Goal: Task Accomplishment & Management: Complete application form

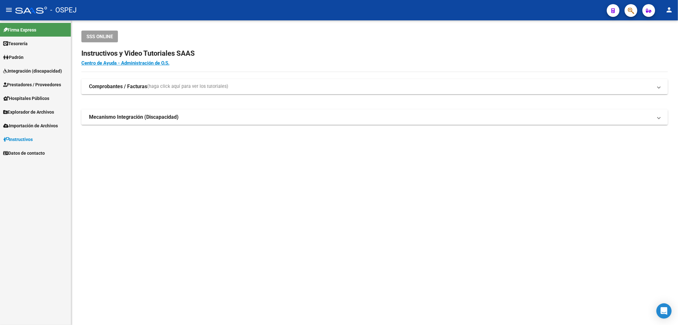
click at [36, 81] on span "Prestadores / Proveedores" at bounding box center [32, 84] width 58 height 7
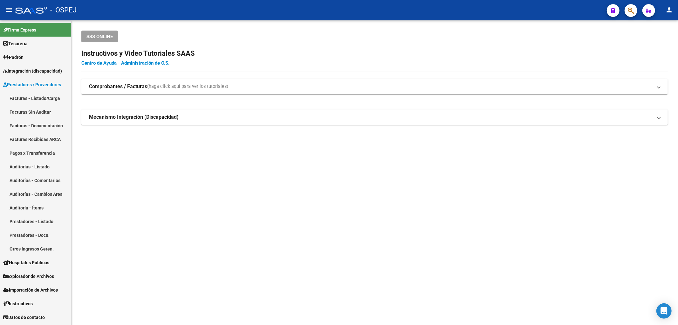
click at [37, 173] on link "Auditorías - Comentarios" at bounding box center [35, 180] width 71 height 14
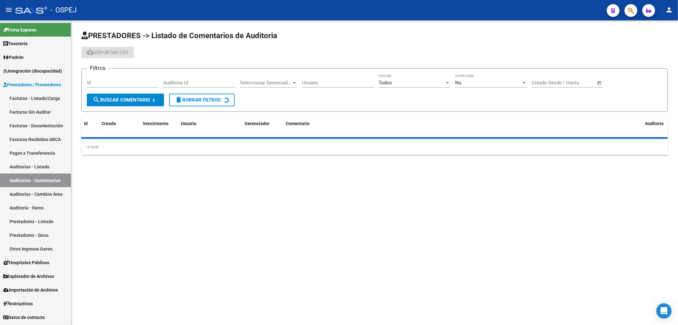
click at [68, 163] on link "Auditorías - Listado" at bounding box center [35, 167] width 71 height 14
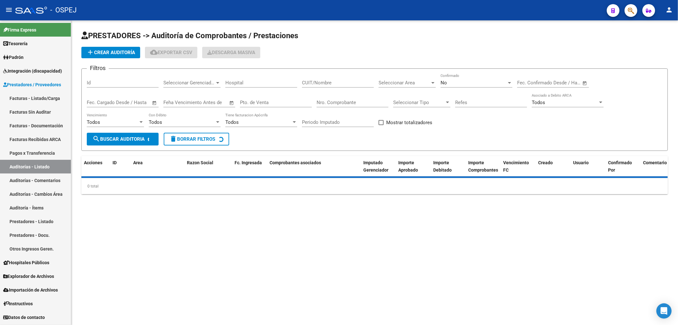
click at [114, 56] on button "add Crear Auditoría" at bounding box center [110, 52] width 59 height 11
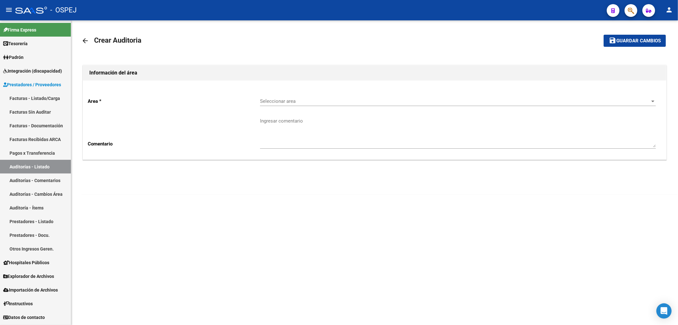
click at [340, 102] on span "Seleccionar area" at bounding box center [455, 101] width 390 height 6
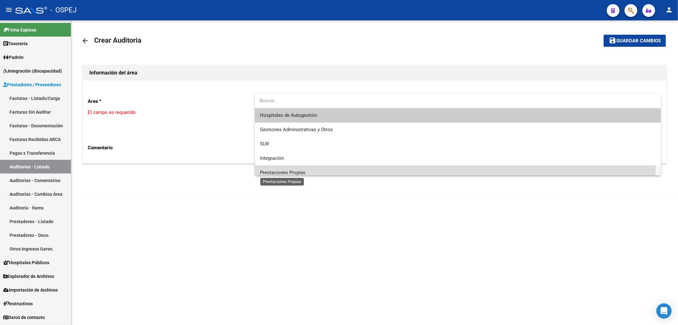
click at [300, 173] on span "Prestaciones Propias" at bounding box center [282, 172] width 45 height 6
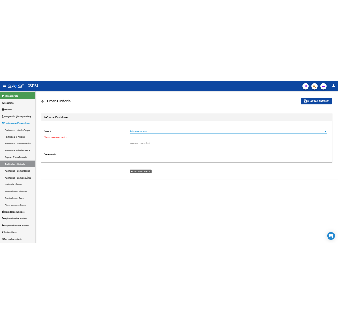
scroll to position [4, 0]
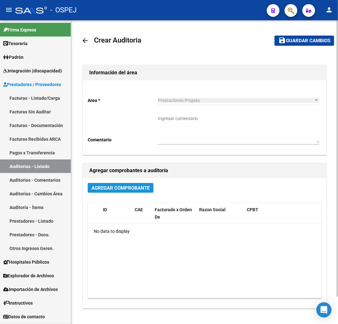
click at [119, 186] on span "Agregar Comprobante" at bounding box center [121, 188] width 58 height 6
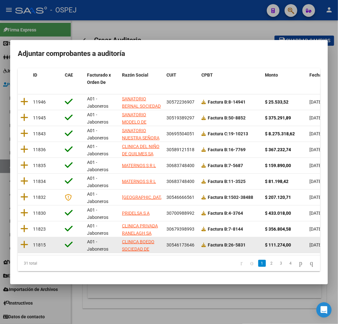
scroll to position [80, 0]
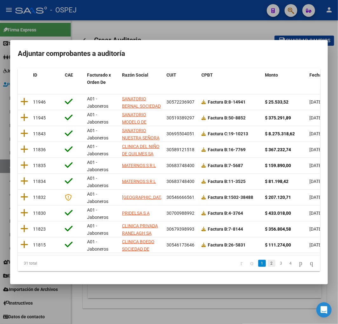
click at [268, 265] on link "2" at bounding box center [272, 263] width 8 height 7
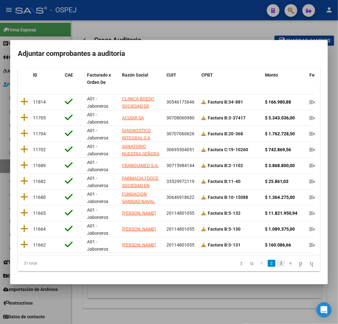
click at [278, 265] on link "3" at bounding box center [282, 263] width 8 height 7
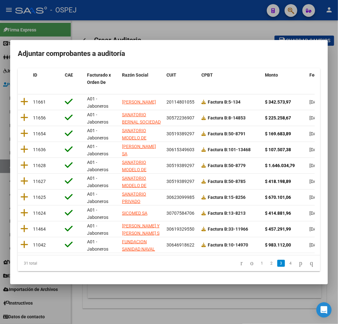
click at [286, 267] on li "4" at bounding box center [291, 263] width 10 height 11
click at [287, 264] on link "4" at bounding box center [291, 263] width 8 height 7
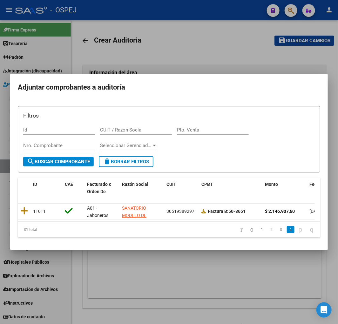
scroll to position [0, 0]
click at [240, 233] on icon "go to first page" at bounding box center [242, 230] width 4 height 8
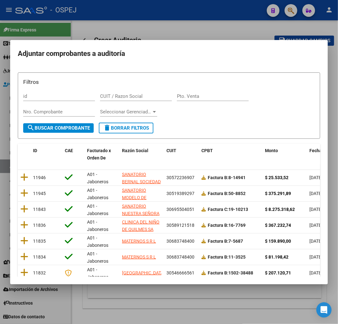
click at [221, 299] on div at bounding box center [169, 162] width 338 height 324
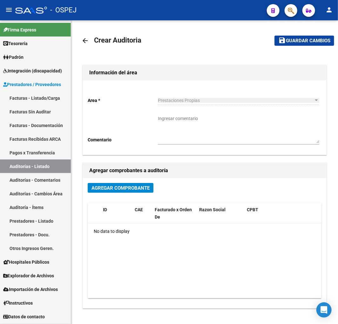
click at [61, 166] on link "Auditorías - Listado" at bounding box center [35, 167] width 71 height 14
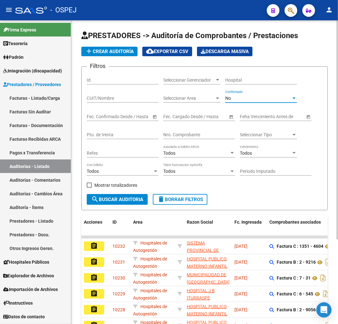
click at [250, 97] on div "No" at bounding box center [258, 98] width 66 height 5
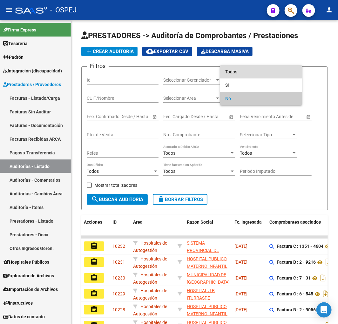
click at [252, 76] on span "Todos" at bounding box center [261, 71] width 72 height 13
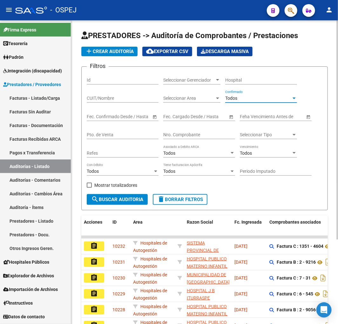
click at [197, 136] on input "Nro. Comprobante" at bounding box center [199, 134] width 72 height 5
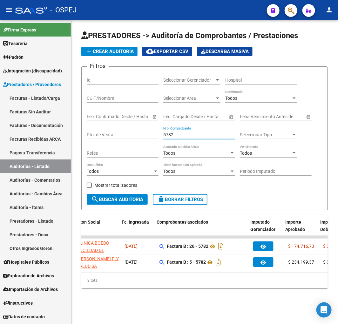
scroll to position [0, 180]
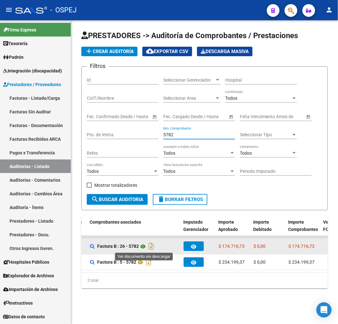
click at [146, 249] on icon at bounding box center [143, 247] width 8 height 8
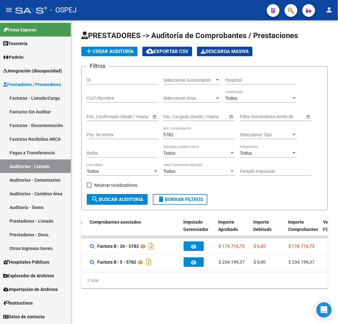
click at [169, 138] on input "5782" at bounding box center [199, 134] width 72 height 5
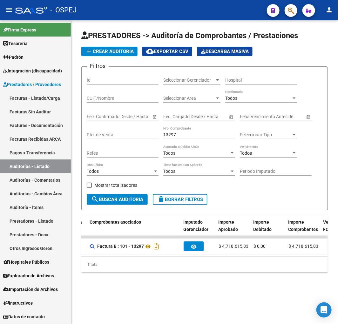
click at [170, 139] on div "13297 Nro. Comprobante" at bounding box center [199, 133] width 72 height 13
click at [172, 135] on input "13297" at bounding box center [199, 134] width 72 height 5
click at [170, 135] on input "7992" at bounding box center [199, 134] width 72 height 5
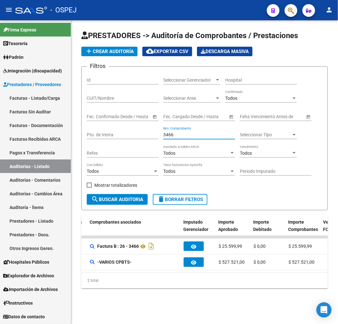
click at [170, 135] on input "3466" at bounding box center [199, 134] width 72 height 5
click at [169, 135] on input "9011" at bounding box center [199, 134] width 72 height 5
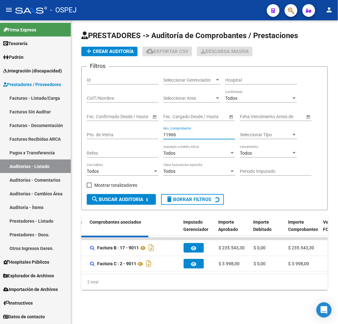
scroll to position [0, 0]
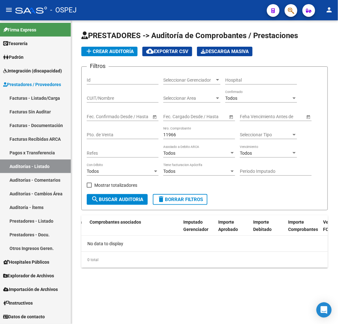
click at [170, 135] on input "11966" at bounding box center [199, 134] width 72 height 5
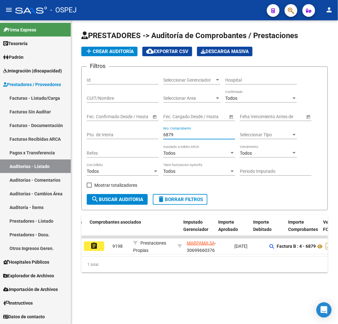
type input "6879"
click at [113, 44] on app-list-header "PRESTADORES -> Auditoría de Comprobantes / Prestaciones add Crear Auditoría clo…" at bounding box center [204, 121] width 247 height 180
click at [125, 52] on span "add Crear Auditoría" at bounding box center [109, 52] width 49 height 6
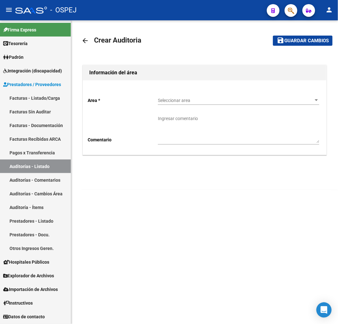
click at [177, 101] on span "Seleccionar area" at bounding box center [236, 100] width 156 height 5
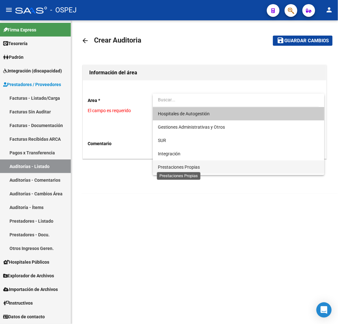
click at [199, 169] on span "Prestaciones Propias" at bounding box center [179, 167] width 42 height 5
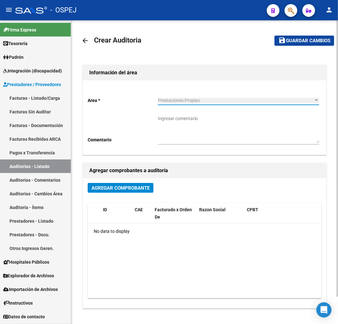
click at [126, 185] on span "Agregar Comprobante" at bounding box center [121, 188] width 58 height 6
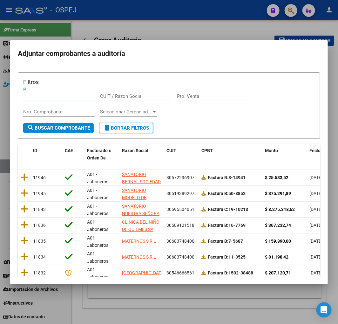
click at [42, 112] on input "Nro. Comprobante" at bounding box center [59, 112] width 72 height 6
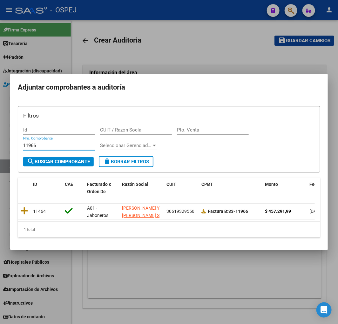
type input "11966"
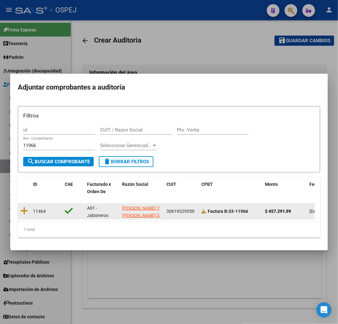
click at [28, 206] on datatable-body-cell at bounding box center [24, 212] width 13 height 16
click at [26, 207] on icon at bounding box center [24, 211] width 8 height 9
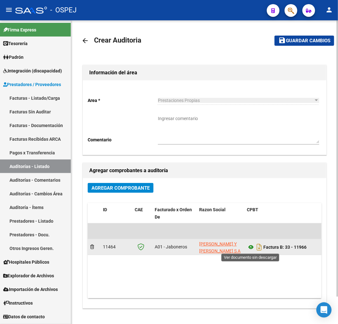
click at [250, 249] on icon at bounding box center [251, 248] width 8 height 8
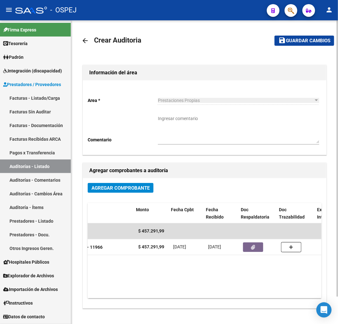
scroll to position [0, 208]
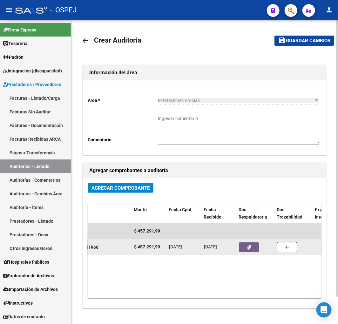
click at [247, 248] on icon "button" at bounding box center [249, 247] width 4 height 5
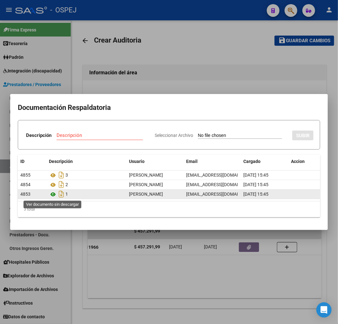
click at [52, 197] on icon at bounding box center [53, 195] width 8 height 8
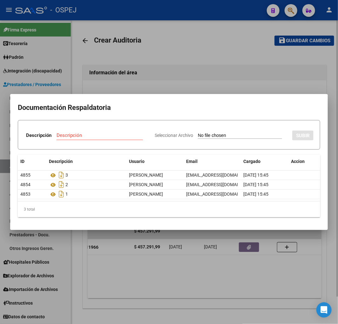
click at [185, 77] on div at bounding box center [169, 162] width 338 height 324
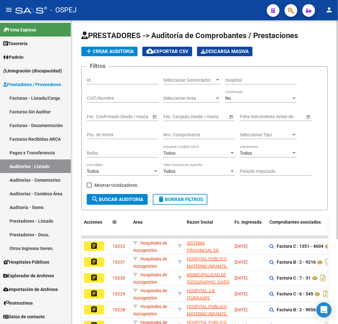
click at [263, 93] on div "No Confirmado" at bounding box center [261, 96] width 72 height 13
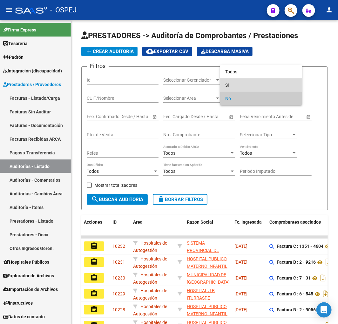
click at [258, 79] on span "Si" at bounding box center [261, 85] width 72 height 13
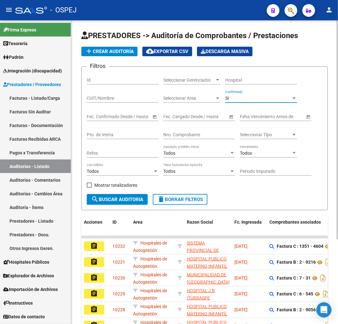
click at [248, 100] on div "Si" at bounding box center [258, 98] width 66 height 5
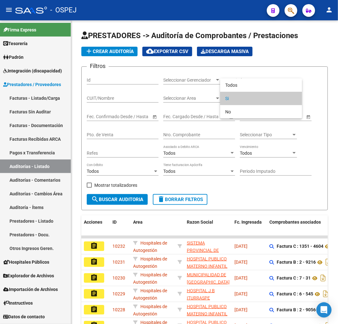
click at [255, 77] on div at bounding box center [169, 162] width 338 height 324
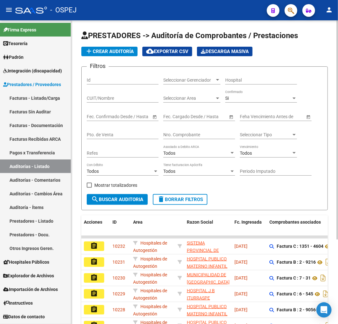
click at [238, 97] on div "Si" at bounding box center [258, 98] width 66 height 5
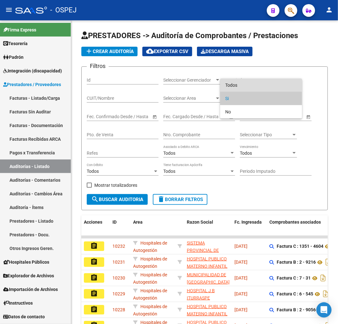
click at [243, 85] on span "Todos" at bounding box center [261, 85] width 72 height 13
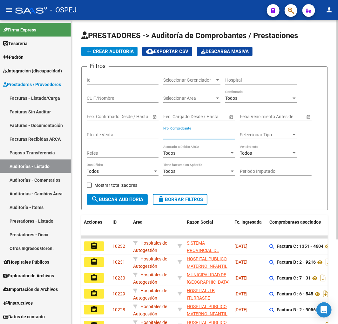
click at [188, 134] on input "Nro. Comprobante" at bounding box center [199, 134] width 72 height 5
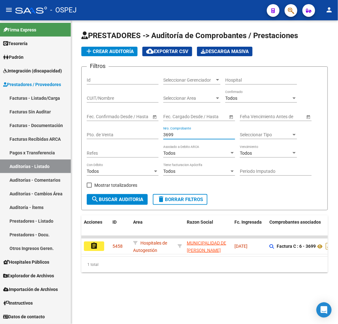
type input "3699"
click at [128, 56] on button "add Crear Auditoría" at bounding box center [109, 52] width 56 height 10
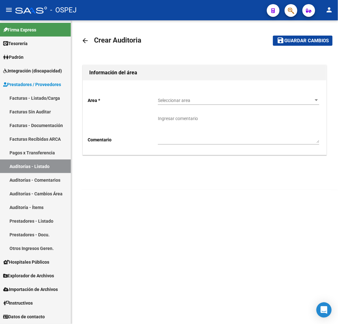
click at [178, 97] on div "Seleccionar area Seleccionar area" at bounding box center [239, 98] width 162 height 13
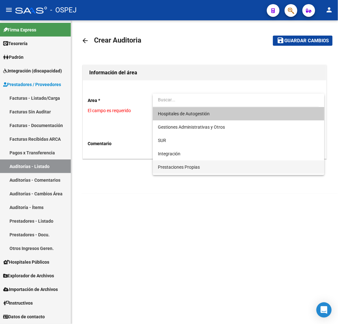
click at [186, 170] on span "Prestaciones Propias" at bounding box center [239, 167] width 162 height 13
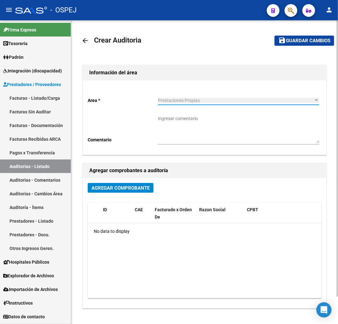
click at [132, 191] on span "Agregar Comprobante" at bounding box center [121, 188] width 58 height 6
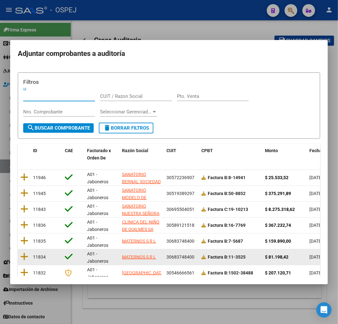
scroll to position [80, 0]
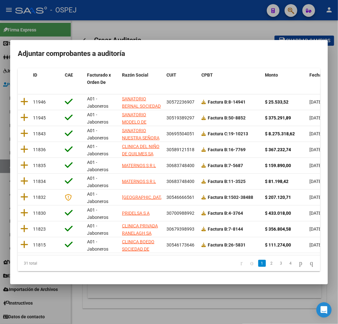
click at [267, 259] on li "2" at bounding box center [272, 263] width 10 height 11
click at [278, 264] on link "3" at bounding box center [282, 263] width 8 height 7
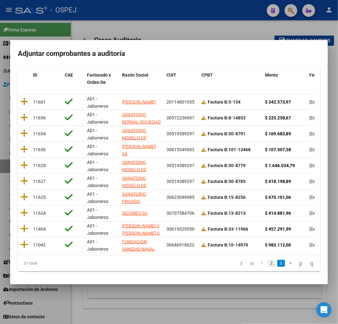
click at [268, 265] on link "2" at bounding box center [272, 263] width 8 height 7
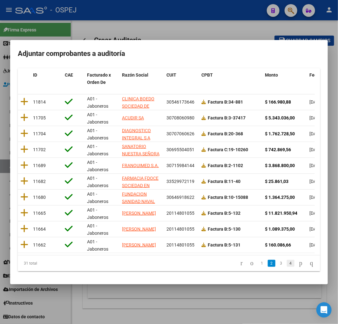
click at [287, 263] on link "4" at bounding box center [291, 263] width 8 height 7
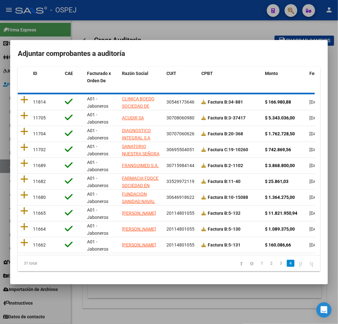
scroll to position [0, 0]
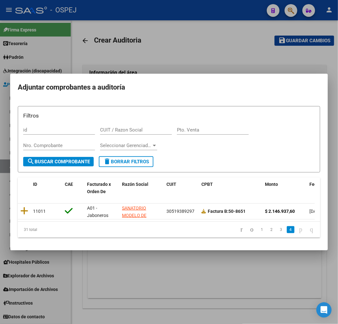
click at [207, 285] on div at bounding box center [169, 162] width 338 height 324
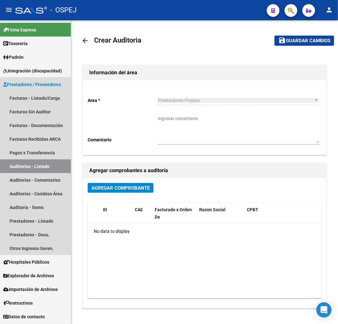
click at [33, 168] on link "Auditorías - Listado" at bounding box center [35, 167] width 71 height 14
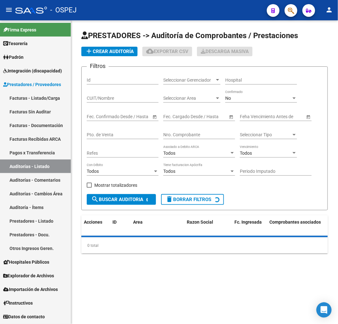
click at [42, 96] on link "Facturas - Listado/Carga" at bounding box center [35, 98] width 71 height 14
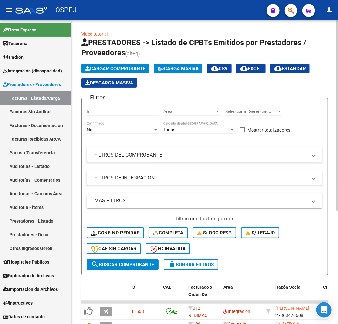
click at [129, 164] on div "Filtros Id Area Area Seleccionar Gerenciador Seleccionar Gerenciador No Confirm…" at bounding box center [205, 181] width 236 height 156
click at [135, 156] on mat-panel-title "FILTROS DEL COMPROBANTE" at bounding box center [200, 155] width 213 height 7
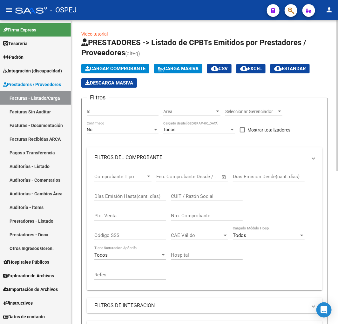
click at [119, 122] on div "No Confirmado" at bounding box center [123, 127] width 72 height 13
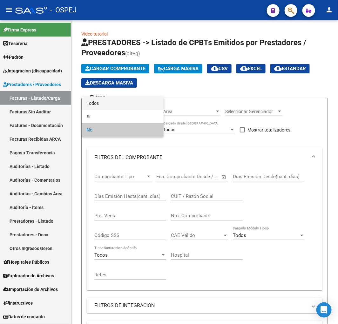
click at [126, 102] on span "Todos" at bounding box center [123, 103] width 72 height 13
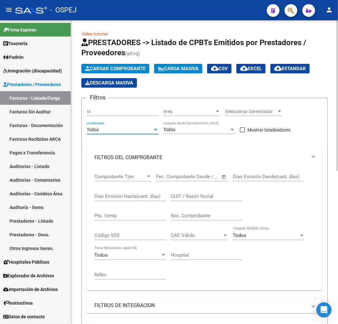
click at [218, 216] on input "Nro. Comprobante" at bounding box center [207, 216] width 72 height 6
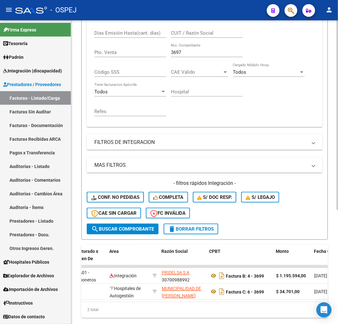
scroll to position [112, 0]
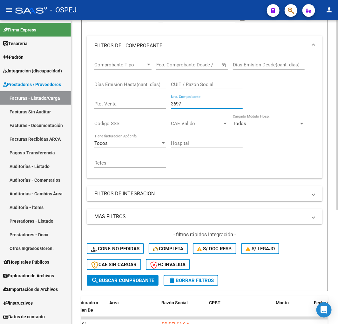
click at [172, 105] on input "3697" at bounding box center [207, 104] width 72 height 6
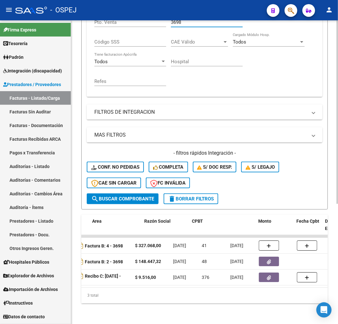
scroll to position [0, 332]
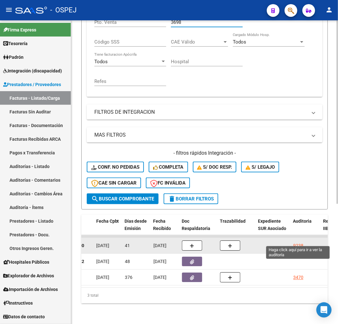
type input "3698"
click at [296, 243] on div "9238" at bounding box center [299, 246] width 10 height 7
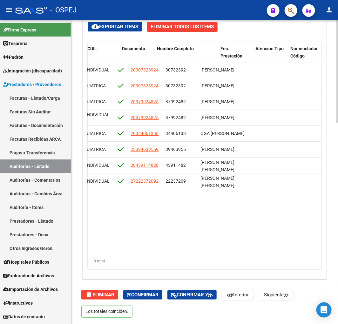
scroll to position [0, 442]
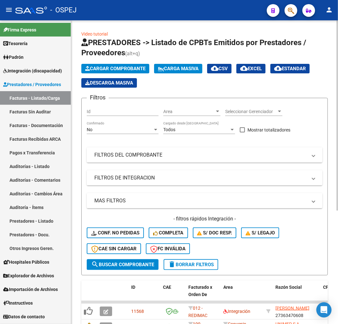
click at [117, 132] on div "No" at bounding box center [120, 129] width 66 height 5
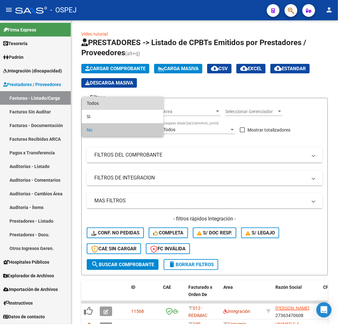
click at [131, 108] on span "Todos" at bounding box center [123, 103] width 72 height 13
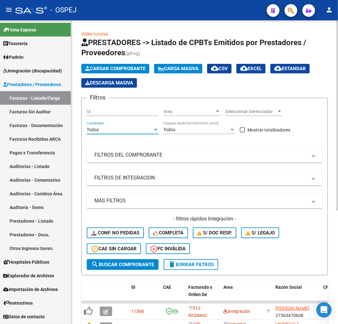
click at [141, 164] on div "Filtros Id Area Area Seleccionar Gerenciador Seleccionar Gerenciador Todos Conf…" at bounding box center [205, 181] width 236 height 156
click at [141, 157] on mat-panel-title "FILTROS DEL COMPROBANTE" at bounding box center [200, 155] width 213 height 7
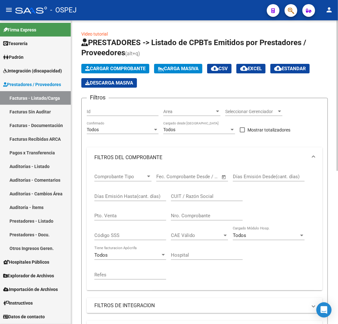
click at [197, 218] on input "Nro. Comprobante" at bounding box center [207, 216] width 72 height 6
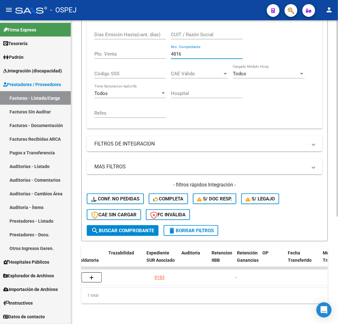
scroll to position [0, 510]
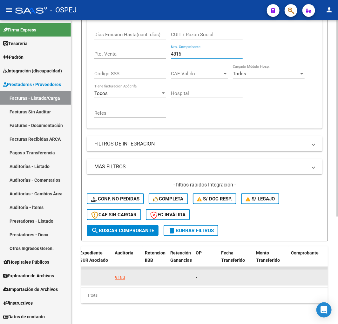
type input "4816"
click at [119, 274] on div "9183" at bounding box center [120, 277] width 10 height 7
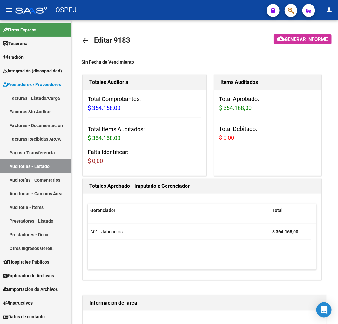
click at [40, 164] on link "Auditorías - Listado" at bounding box center [35, 167] width 71 height 14
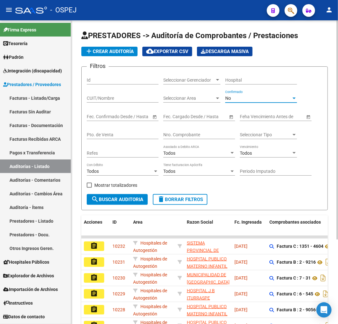
click at [248, 97] on div "No" at bounding box center [258, 98] width 66 height 5
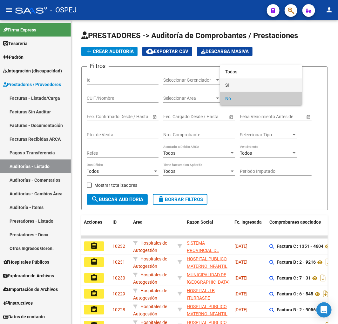
click at [255, 79] on span "Si" at bounding box center [261, 85] width 72 height 13
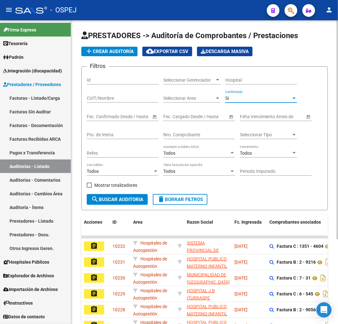
click at [252, 97] on div "Si" at bounding box center [258, 98] width 66 height 5
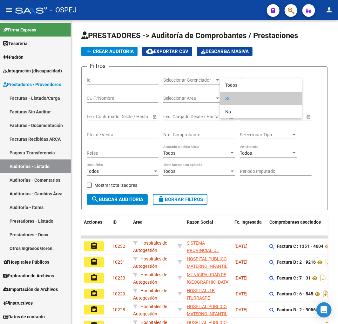
click at [255, 78] on div at bounding box center [169, 162] width 338 height 324
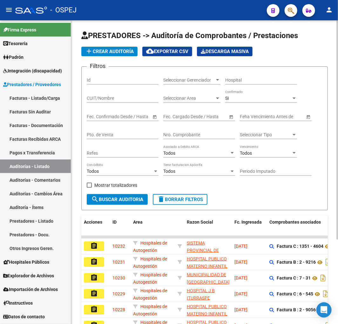
click at [239, 102] on div "Si Confirmado" at bounding box center [261, 96] width 72 height 13
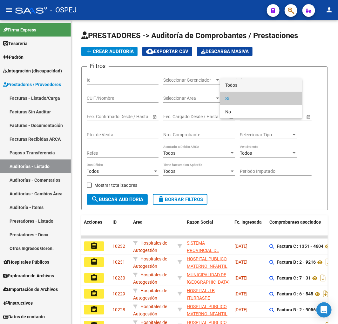
click at [247, 84] on span "Todos" at bounding box center [261, 85] width 72 height 13
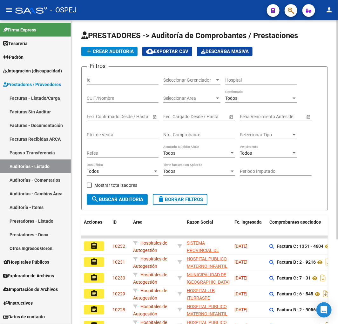
click at [198, 130] on div "Nro. Comprobante" at bounding box center [199, 133] width 72 height 13
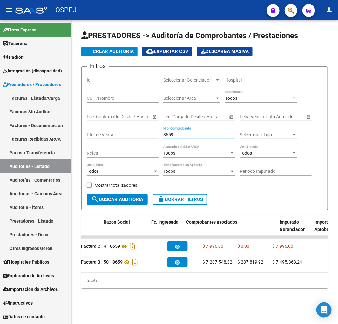
scroll to position [0, 200]
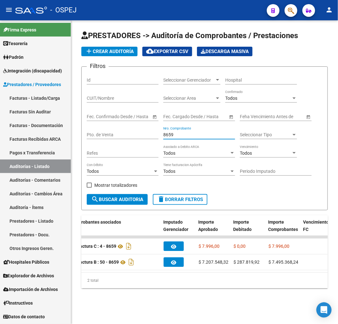
click at [165, 136] on input "8659" at bounding box center [199, 134] width 72 height 5
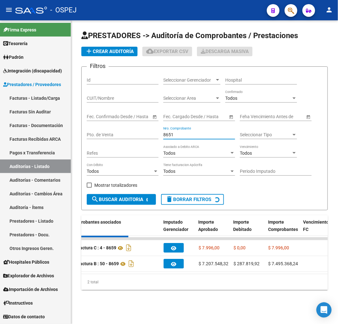
scroll to position [0, 0]
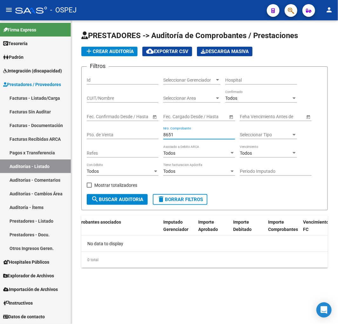
click at [169, 136] on input "8651" at bounding box center [199, 134] width 72 height 5
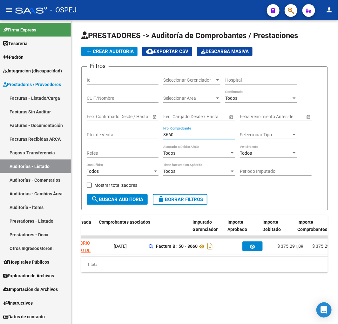
scroll to position [0, 188]
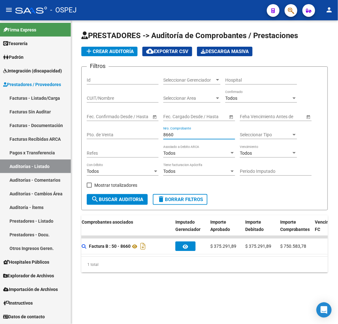
click at [168, 135] on input "8660" at bounding box center [199, 134] width 72 height 5
type input "8"
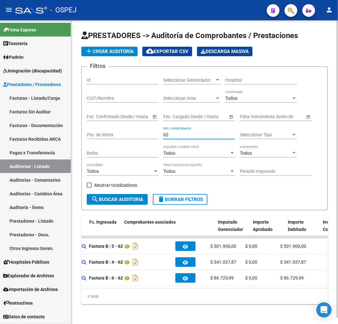
scroll to position [0, 0]
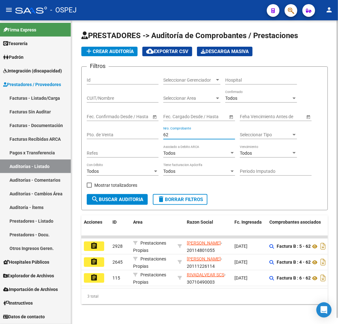
type input "62"
click at [111, 51] on span "add Crear Auditoría" at bounding box center [109, 52] width 49 height 6
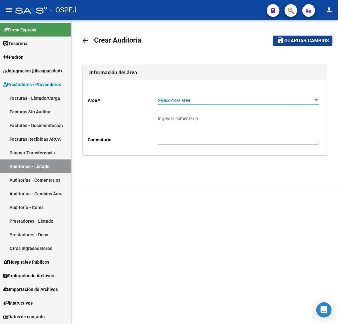
click at [213, 103] on span "Seleccionar area" at bounding box center [236, 100] width 156 height 5
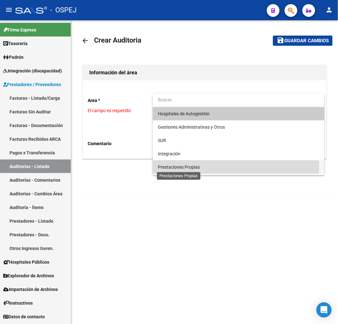
click at [191, 167] on span "Prestaciones Propias" at bounding box center [179, 167] width 42 height 5
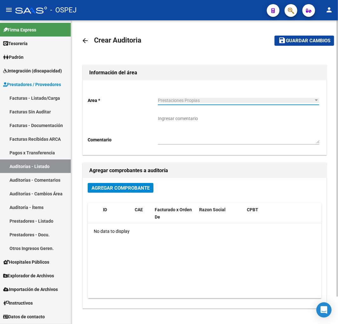
click at [147, 191] on button "Agregar Comprobante" at bounding box center [121, 188] width 66 height 10
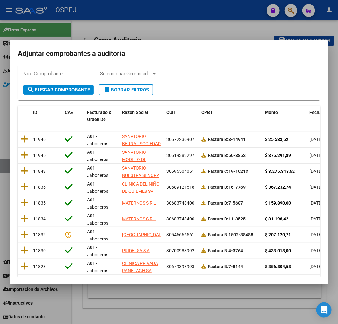
scroll to position [80, 0]
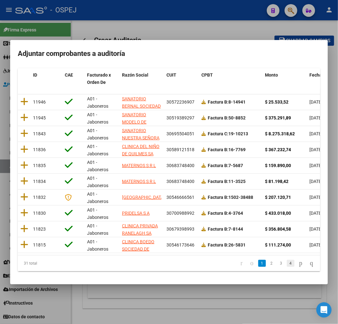
click at [287, 264] on link "4" at bounding box center [291, 263] width 8 height 7
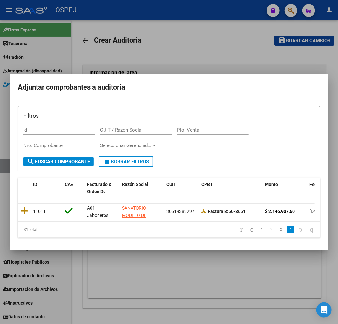
scroll to position [0, 0]
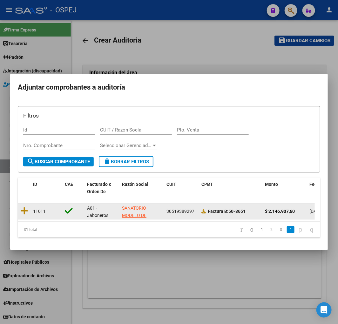
click at [29, 208] on datatable-body-cell at bounding box center [24, 212] width 13 height 16
click at [23, 208] on icon at bounding box center [24, 211] width 8 height 9
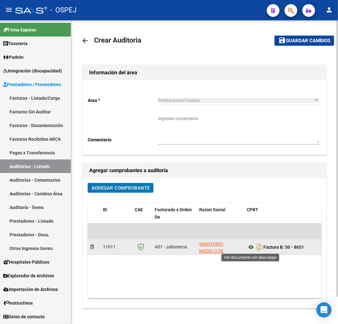
click at [249, 250] on icon at bounding box center [251, 248] width 8 height 8
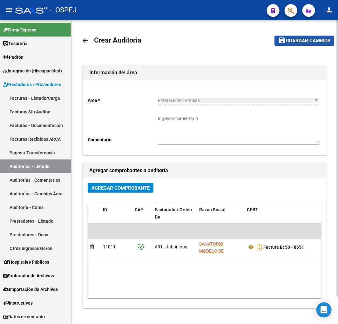
click at [309, 39] on span "Guardar cambios" at bounding box center [308, 41] width 45 height 6
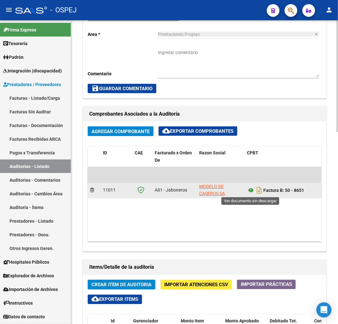
click at [249, 192] on icon at bounding box center [251, 191] width 8 height 8
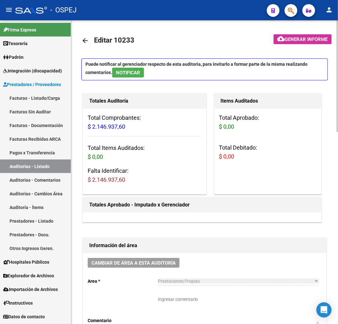
click at [156, 152] on h3 "Total Items Auditados: $ 0,00" at bounding box center [145, 153] width 114 height 18
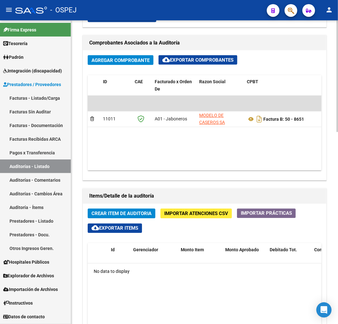
scroll to position [318, 0]
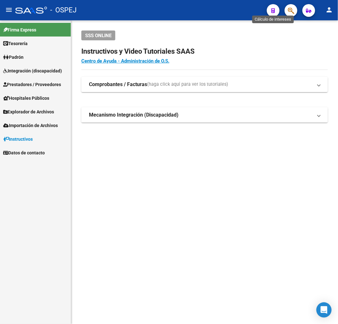
click at [291, 14] on icon "button" at bounding box center [291, 10] width 6 height 7
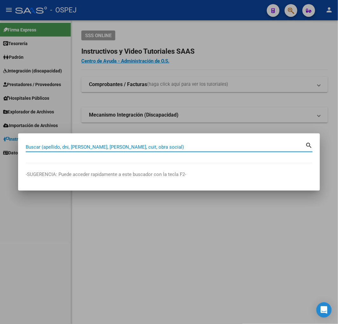
paste input "279487344490C"
type input "27948734449"
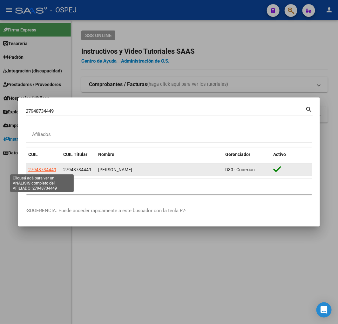
click at [43, 169] on span "27948734449" at bounding box center [42, 169] width 28 height 5
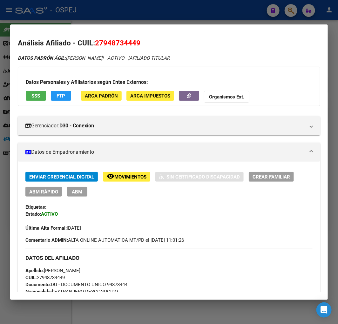
click at [141, 21] on div at bounding box center [169, 162] width 338 height 324
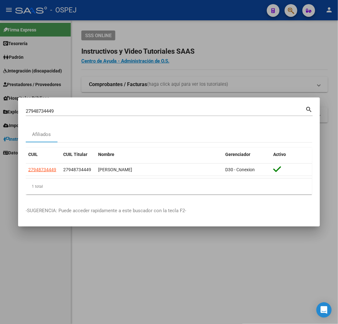
click at [293, 14] on div at bounding box center [169, 162] width 338 height 324
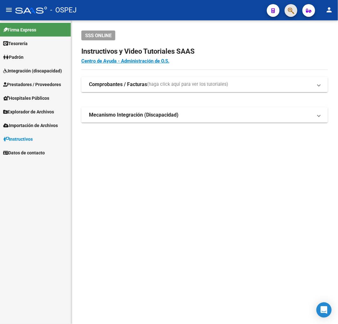
click at [288, 11] on button "button" at bounding box center [291, 10] width 13 height 13
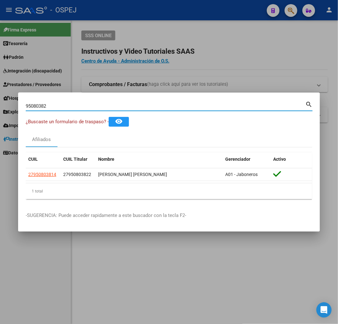
type input "95080382"
